Goal: Task Accomplishment & Management: Use online tool/utility

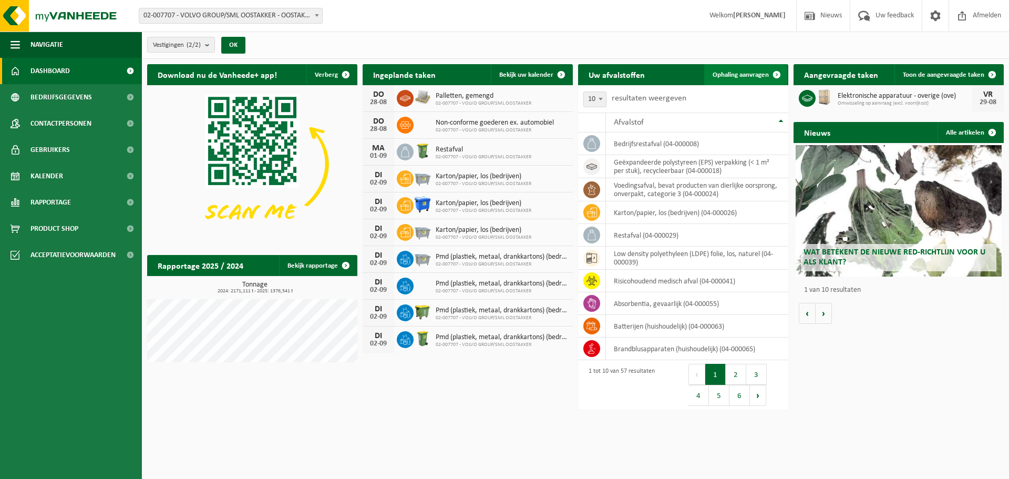
click at [733, 78] on link "Ophaling aanvragen" at bounding box center [746, 74] width 83 height 21
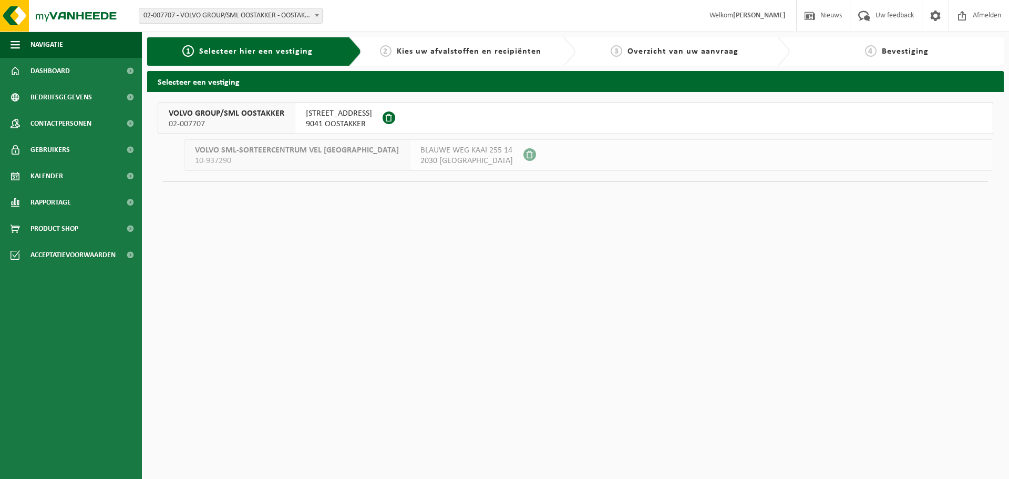
click at [275, 109] on span "VOLVO GROUP/SML OOSTAKKER" at bounding box center [227, 113] width 116 height 11
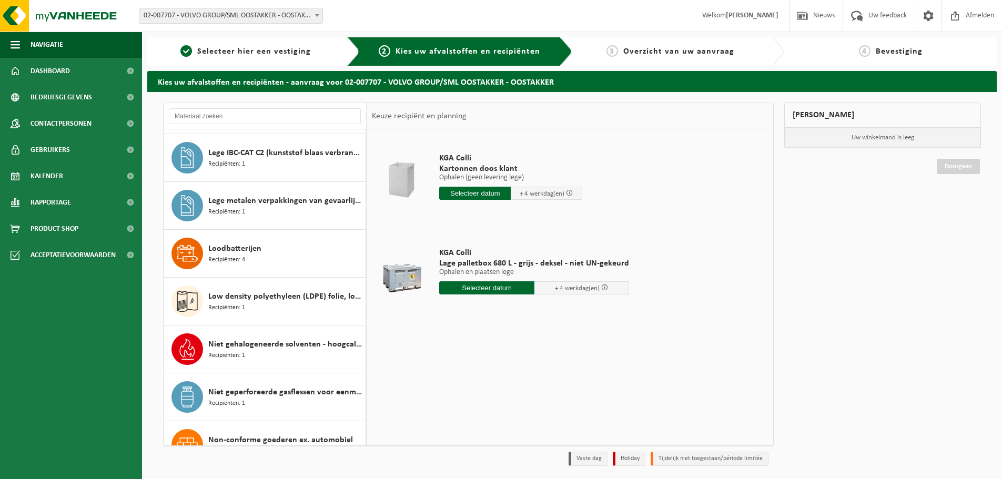
scroll to position [1314, 0]
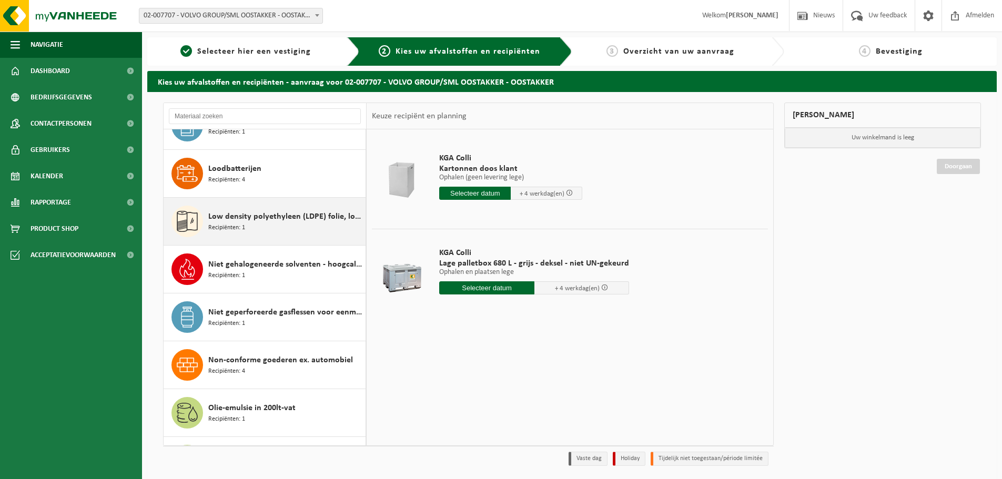
click at [277, 218] on span "Low density polyethyleen (LDPE) folie, los, naturel" at bounding box center [285, 216] width 155 height 13
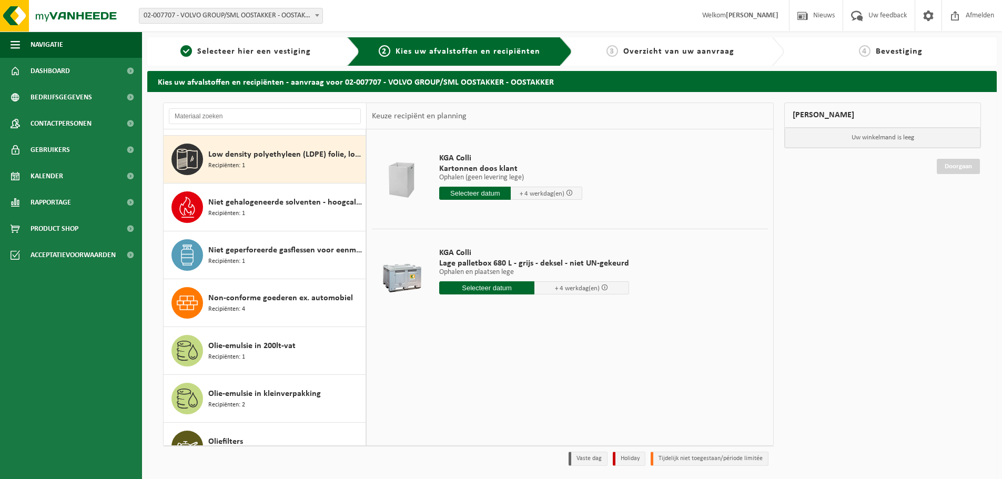
scroll to position [1435, 0]
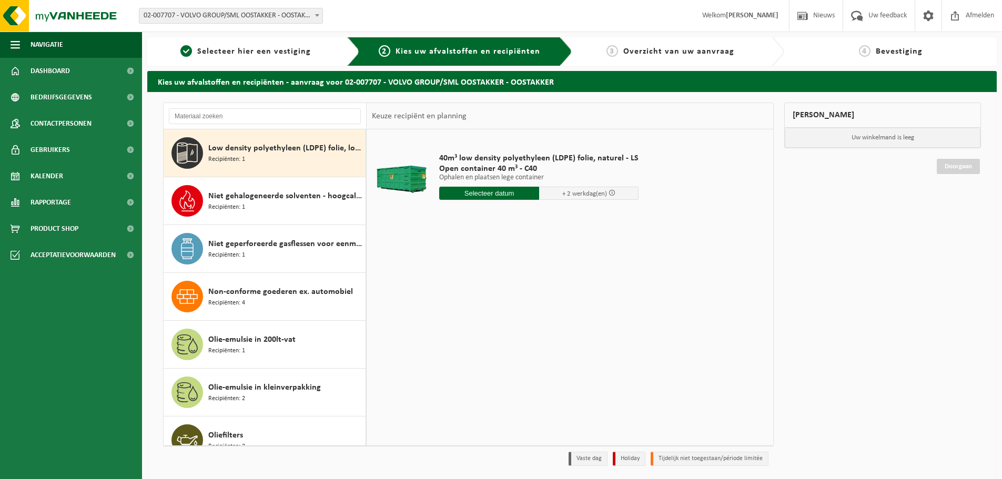
click at [497, 195] on input "text" at bounding box center [489, 193] width 100 height 13
click at [561, 221] on icon at bounding box center [558, 217] width 17 height 17
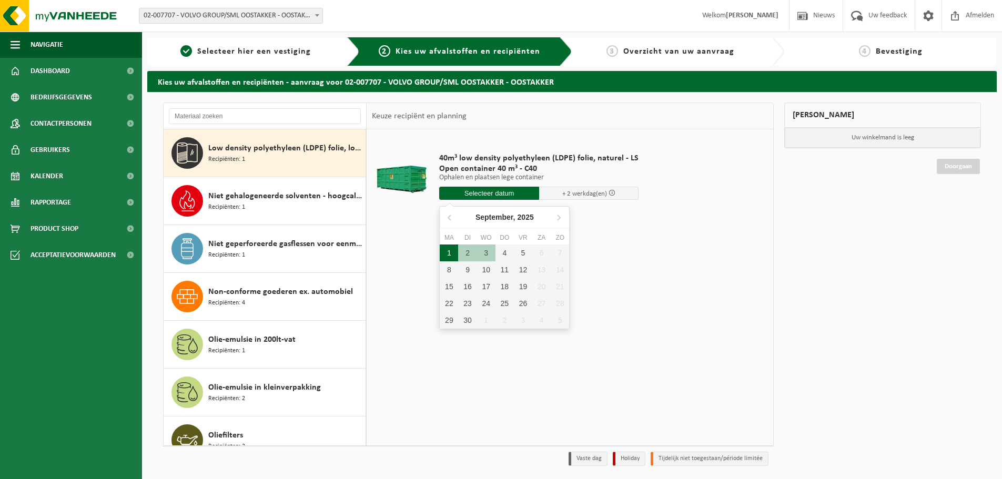
click at [448, 247] on div "1" at bounding box center [449, 252] width 18 height 17
type input "Van 2025-09-01"
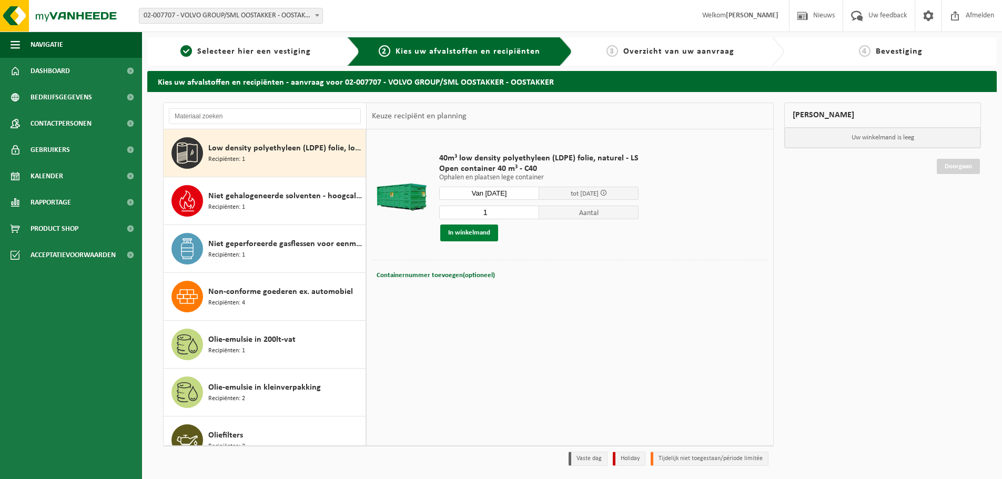
click at [474, 233] on button "In winkelmand" at bounding box center [469, 232] width 58 height 17
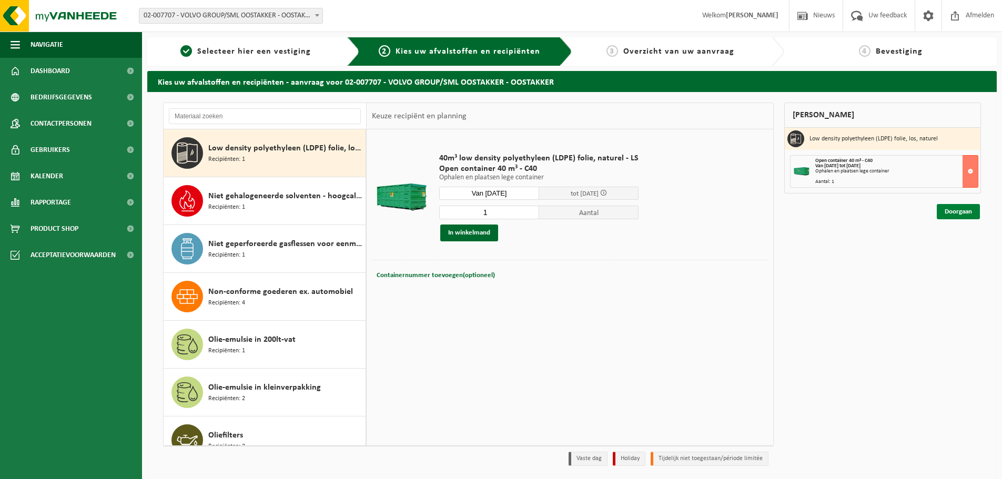
click at [953, 208] on link "Doorgaan" at bounding box center [957, 211] width 43 height 15
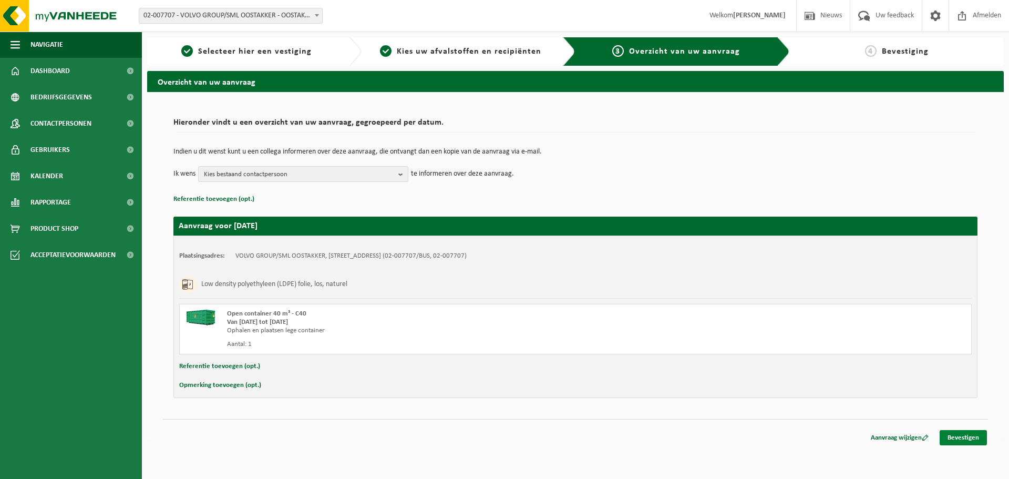
click at [958, 435] on link "Bevestigen" at bounding box center [963, 437] width 47 height 15
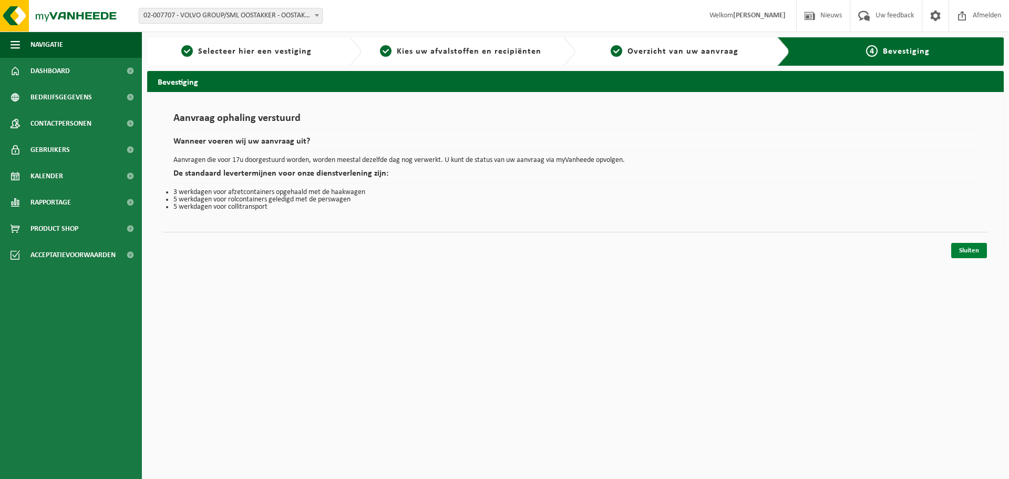
click at [973, 255] on link "Sluiten" at bounding box center [970, 250] width 36 height 15
